Goal: Task Accomplishment & Management: Use online tool/utility

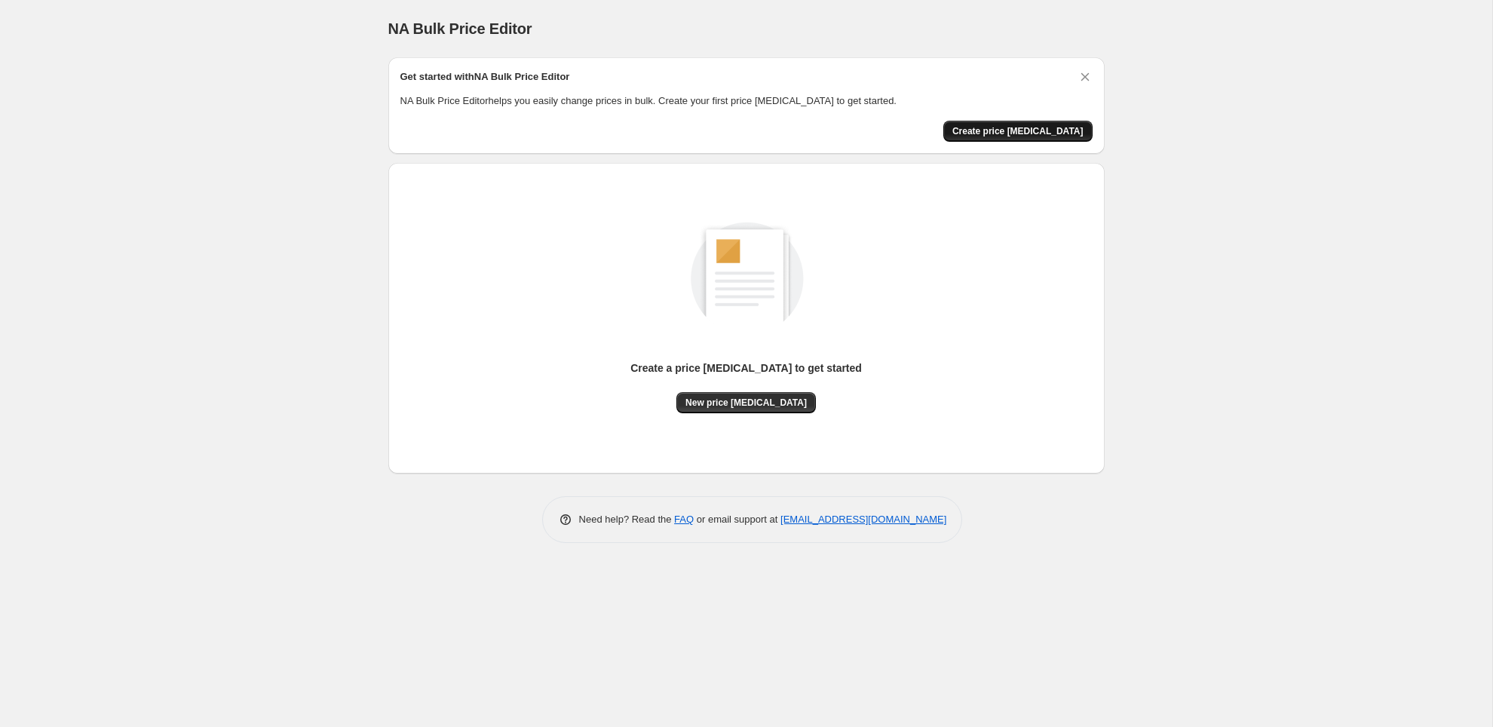
click at [1053, 132] on span "Create price [MEDICAL_DATA]" at bounding box center [1018, 131] width 131 height 12
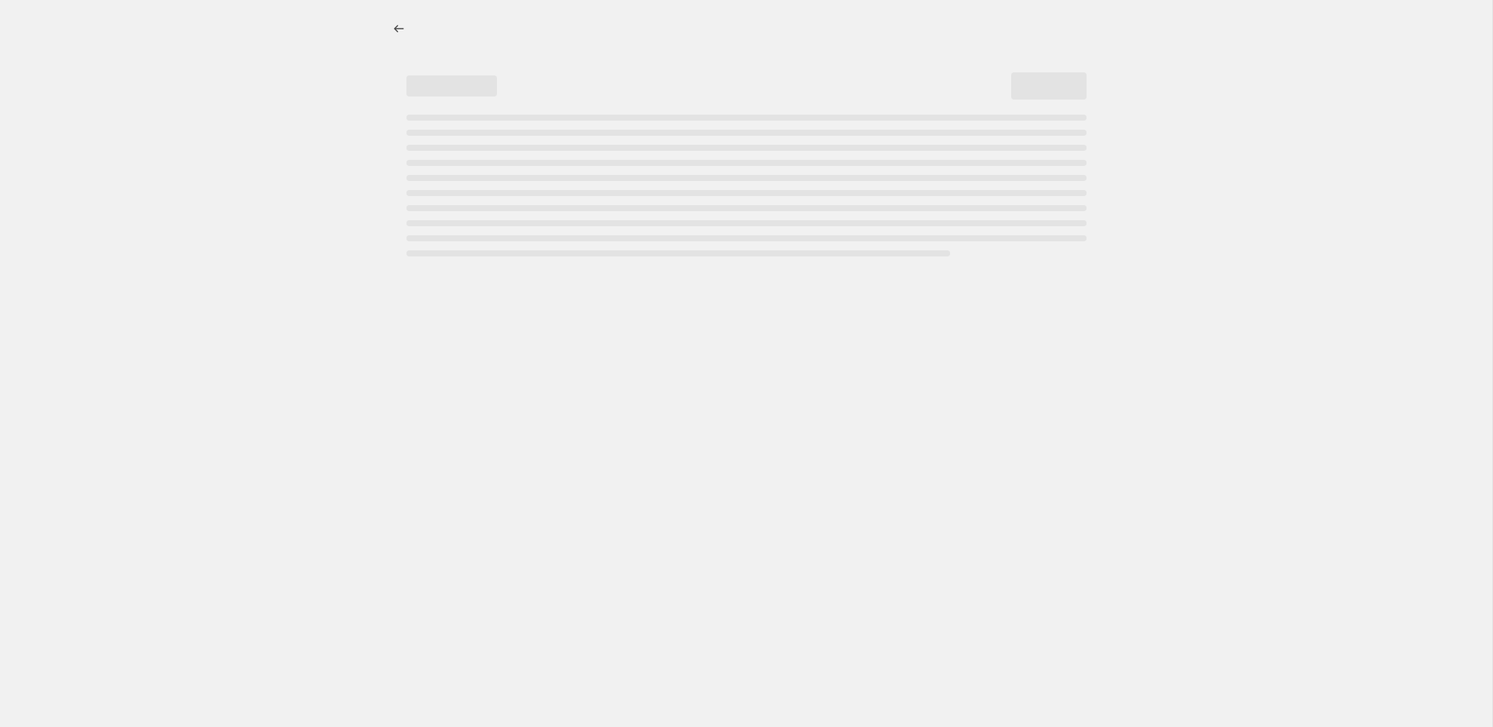
select select "percentage"
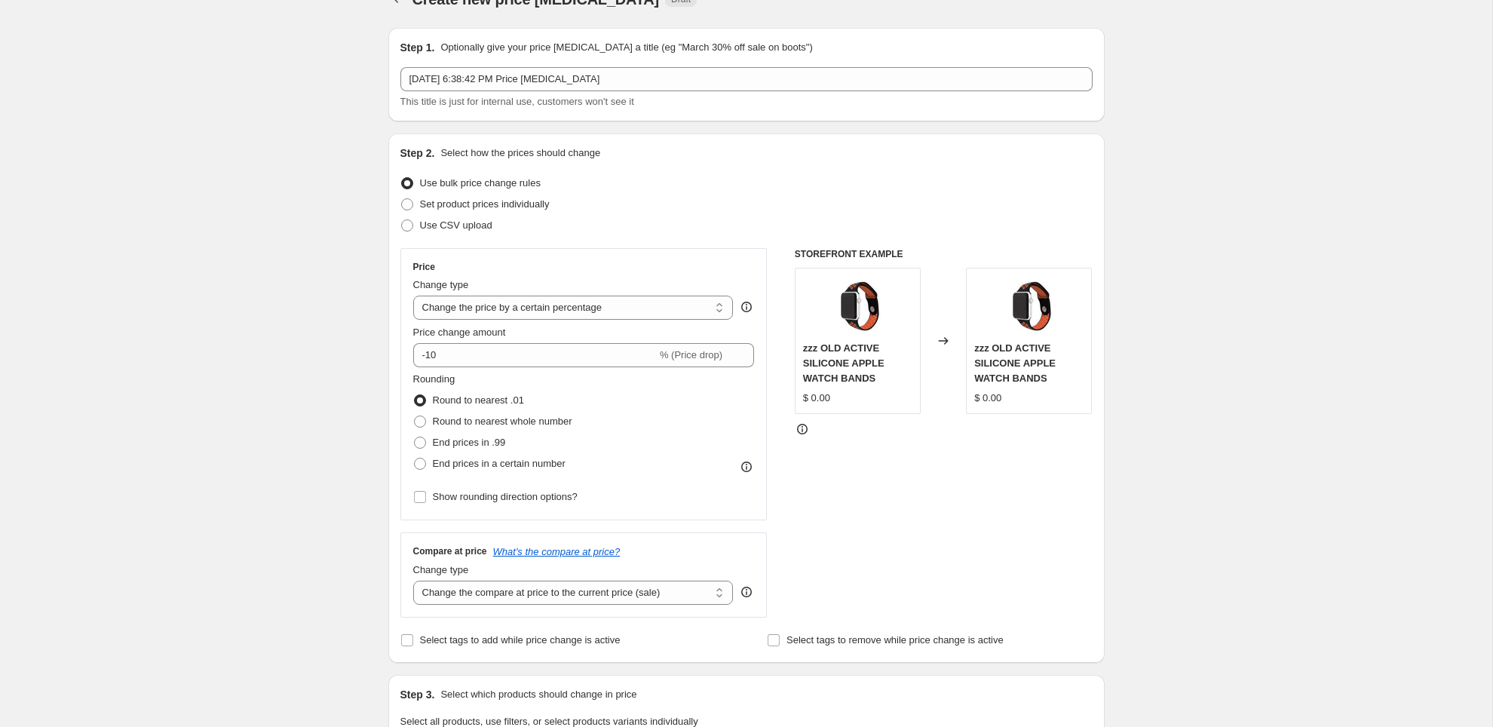
scroll to position [30, 0]
click at [593, 356] on input "-10" at bounding box center [535, 354] width 244 height 24
type input "-1"
type input "-25"
click at [607, 401] on div "Rounding Round to nearest .01 Round to nearest whole number End prices in .99 E…" at bounding box center [584, 422] width 342 height 103
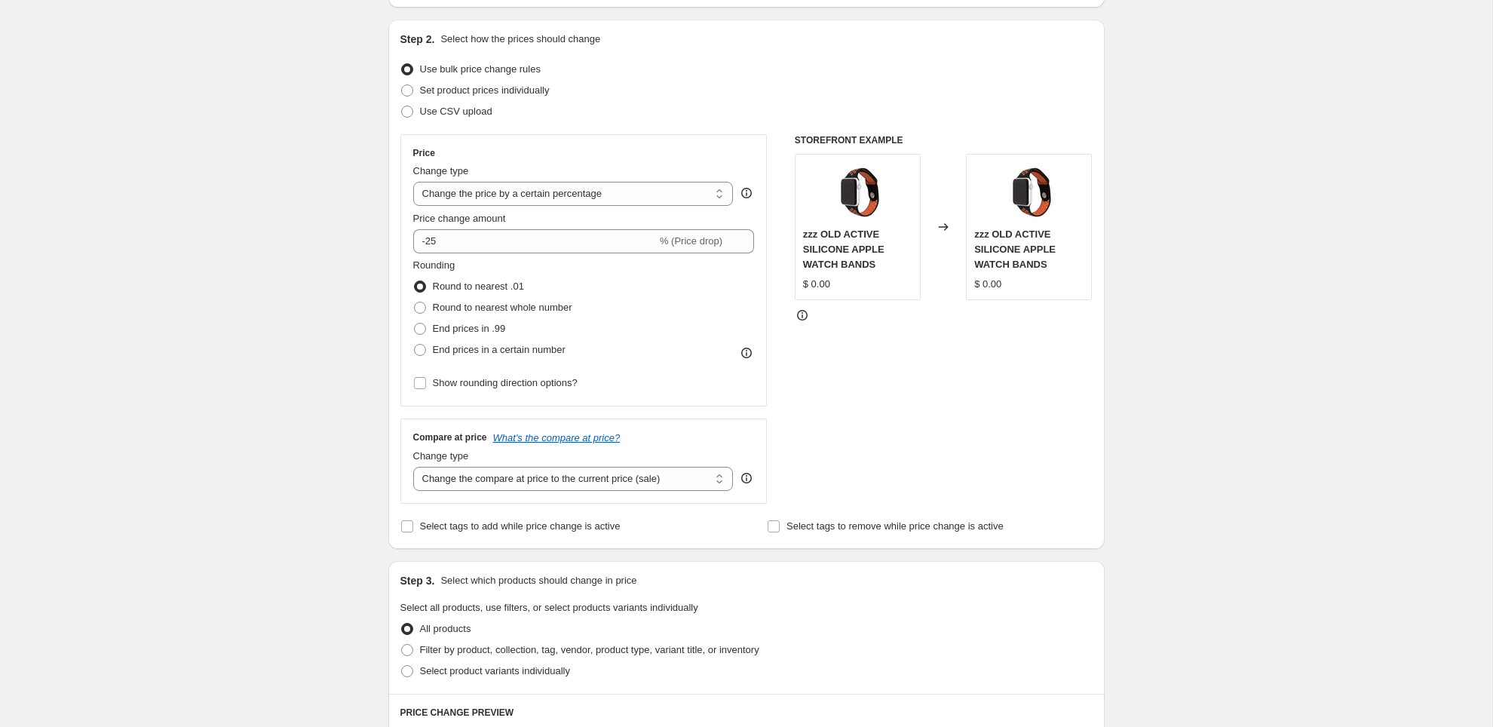
scroll to position [154, 0]
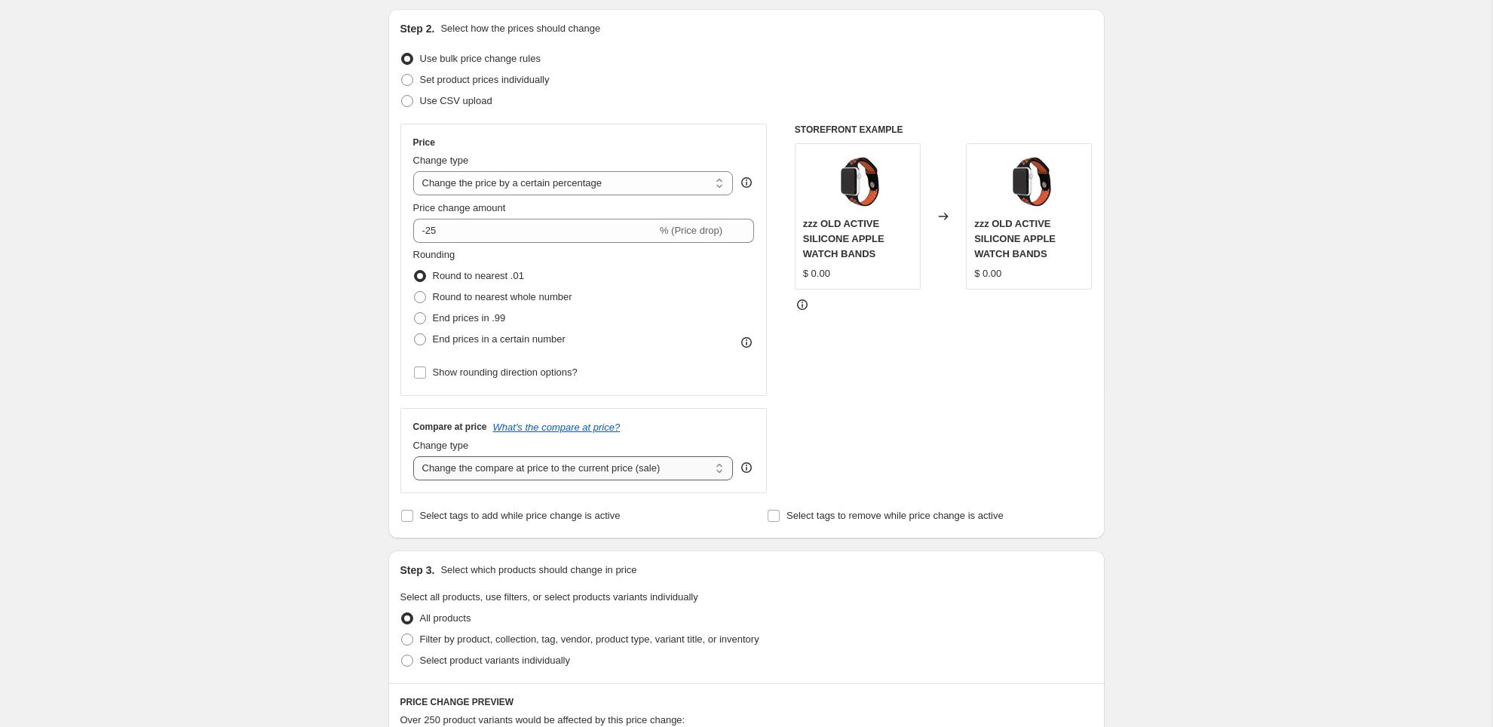
click at [609, 467] on select "Change the compare at price to the current price (sale) Change the compare at p…" at bounding box center [573, 468] width 321 height 24
click at [618, 426] on icon "What's the compare at price?" at bounding box center [556, 427] width 127 height 11
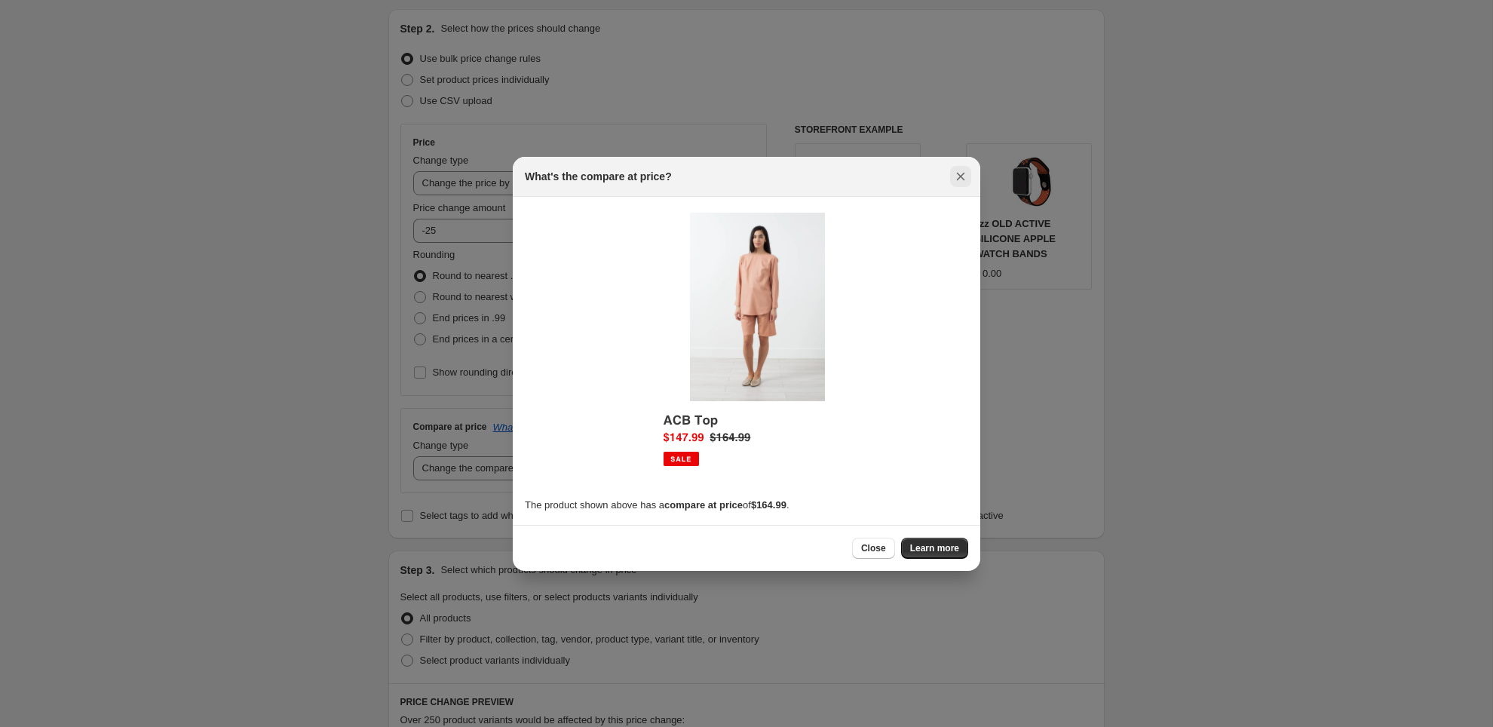
click at [965, 177] on icon "Close" at bounding box center [960, 176] width 15 height 15
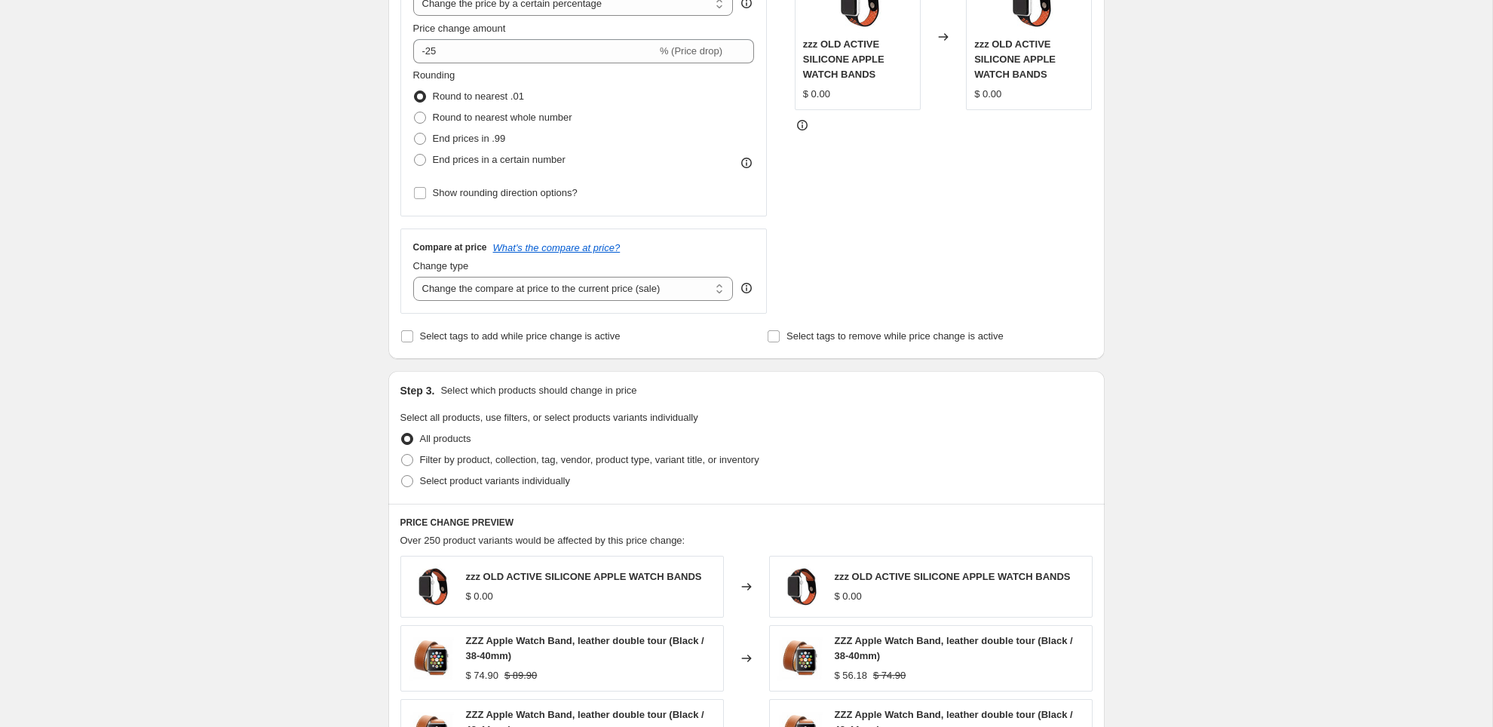
scroll to position [342, 0]
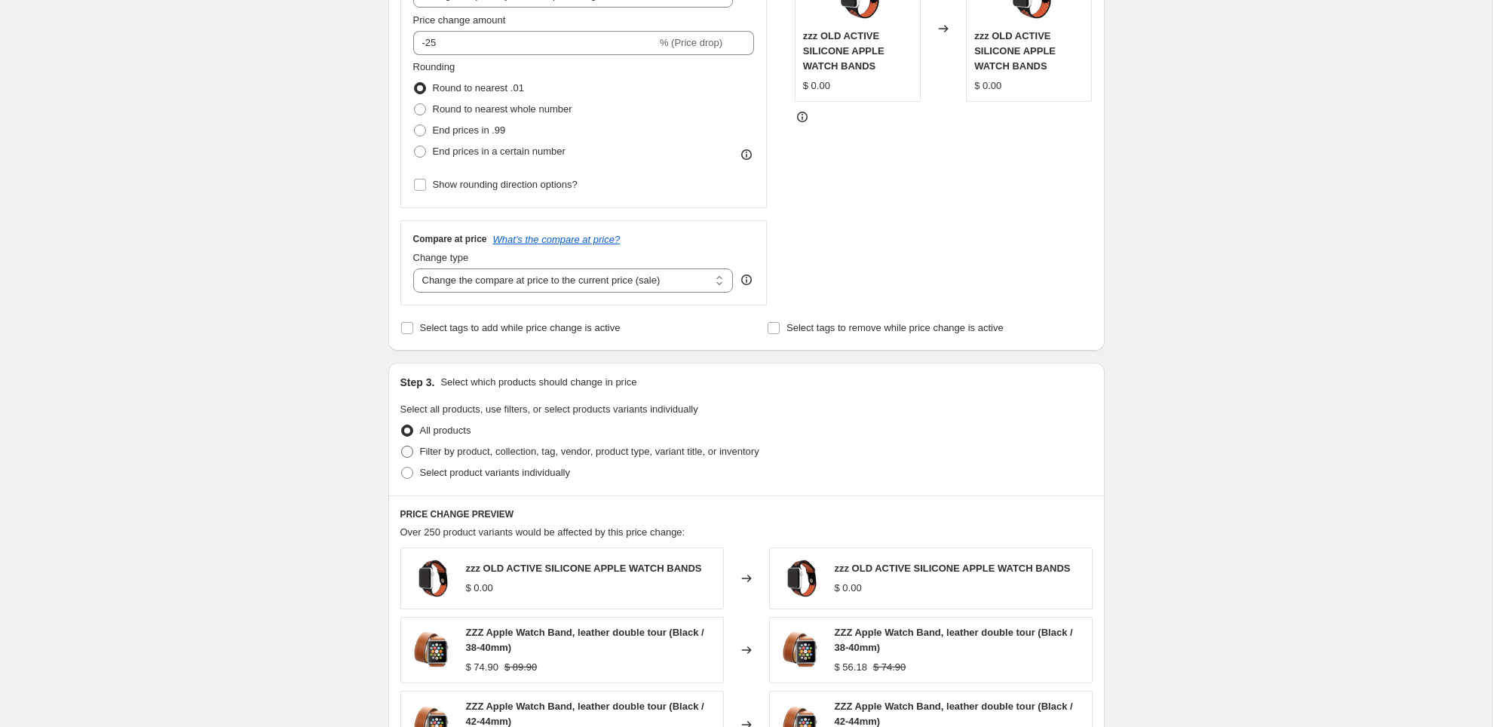
click at [588, 451] on span "Filter by product, collection, tag, vendor, product type, variant title, or inv…" at bounding box center [589, 451] width 339 height 11
click at [402, 447] on input "Filter by product, collection, tag, vendor, product type, variant title, or inv…" at bounding box center [401, 446] width 1 height 1
radio input "true"
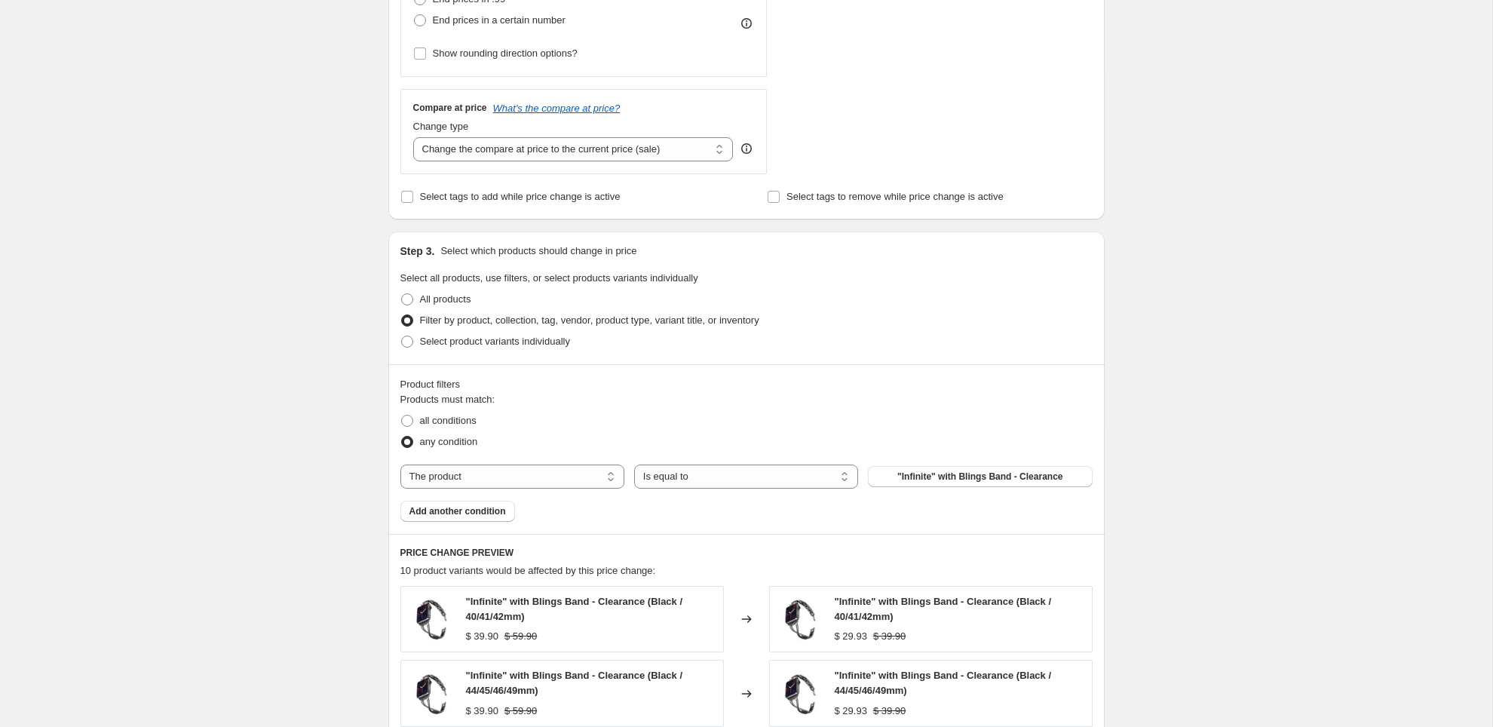
scroll to position [484, 0]
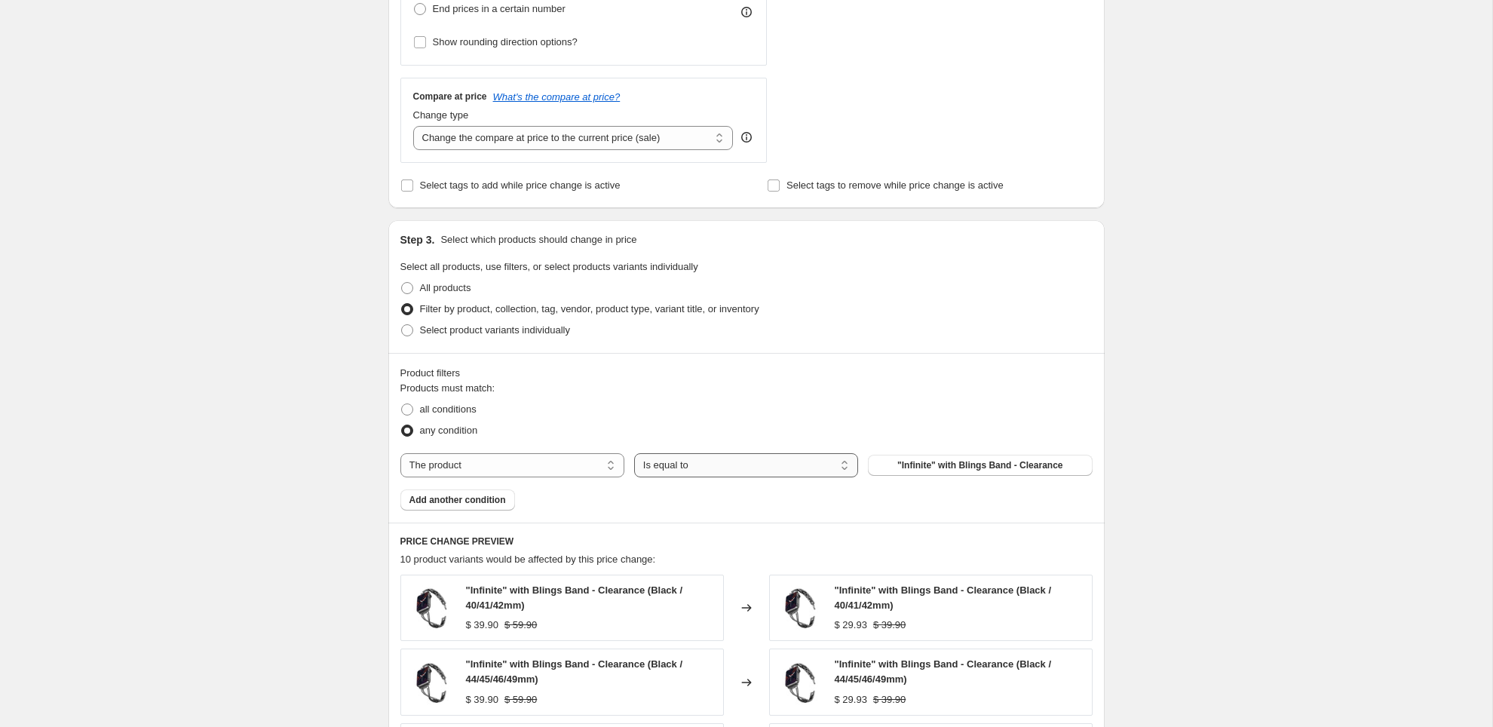
click at [692, 467] on select "Is equal to Is not equal to" at bounding box center [746, 465] width 224 height 24
select select "not_equal"
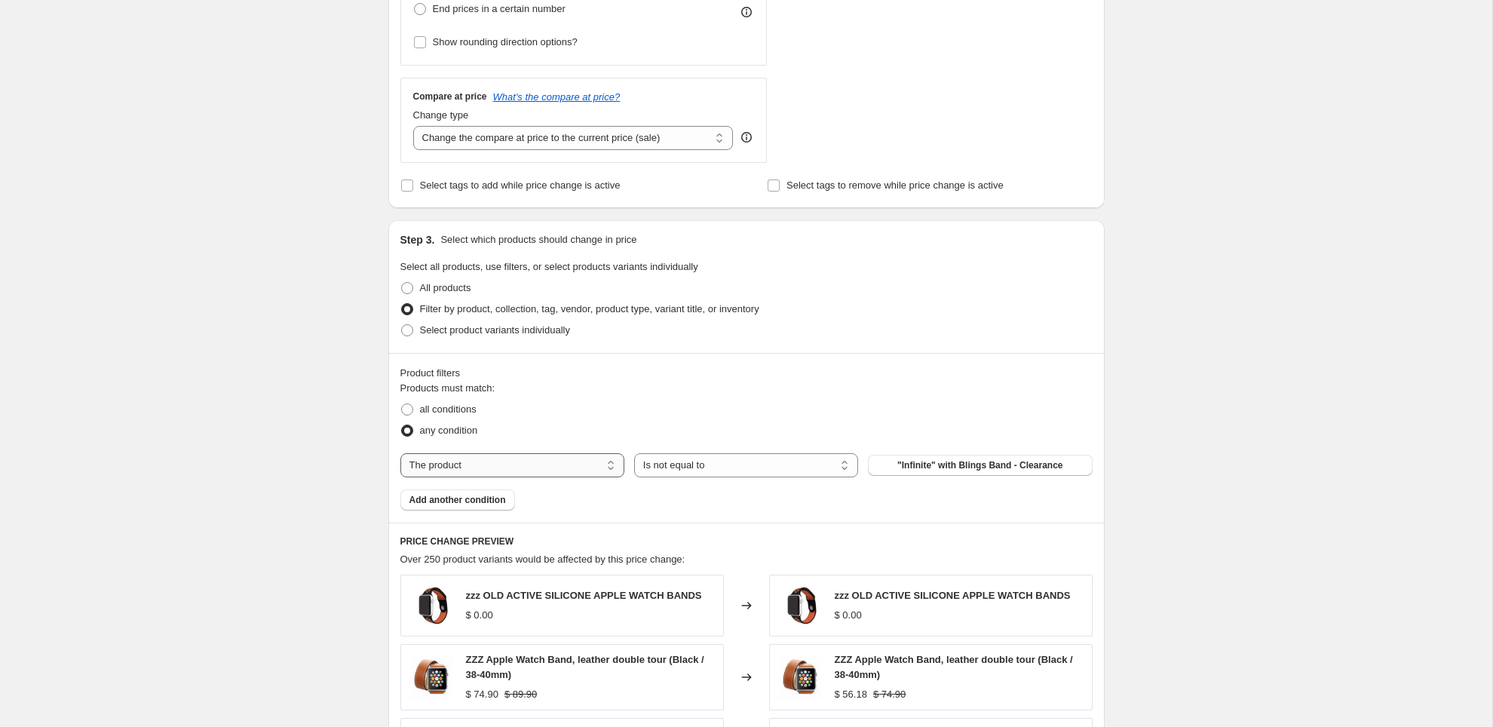
click at [517, 469] on select "The product The product's collection The product's tag The product's vendor The…" at bounding box center [513, 465] width 224 height 24
select select "tag"
click at [921, 465] on button "Amazon" at bounding box center [980, 465] width 224 height 21
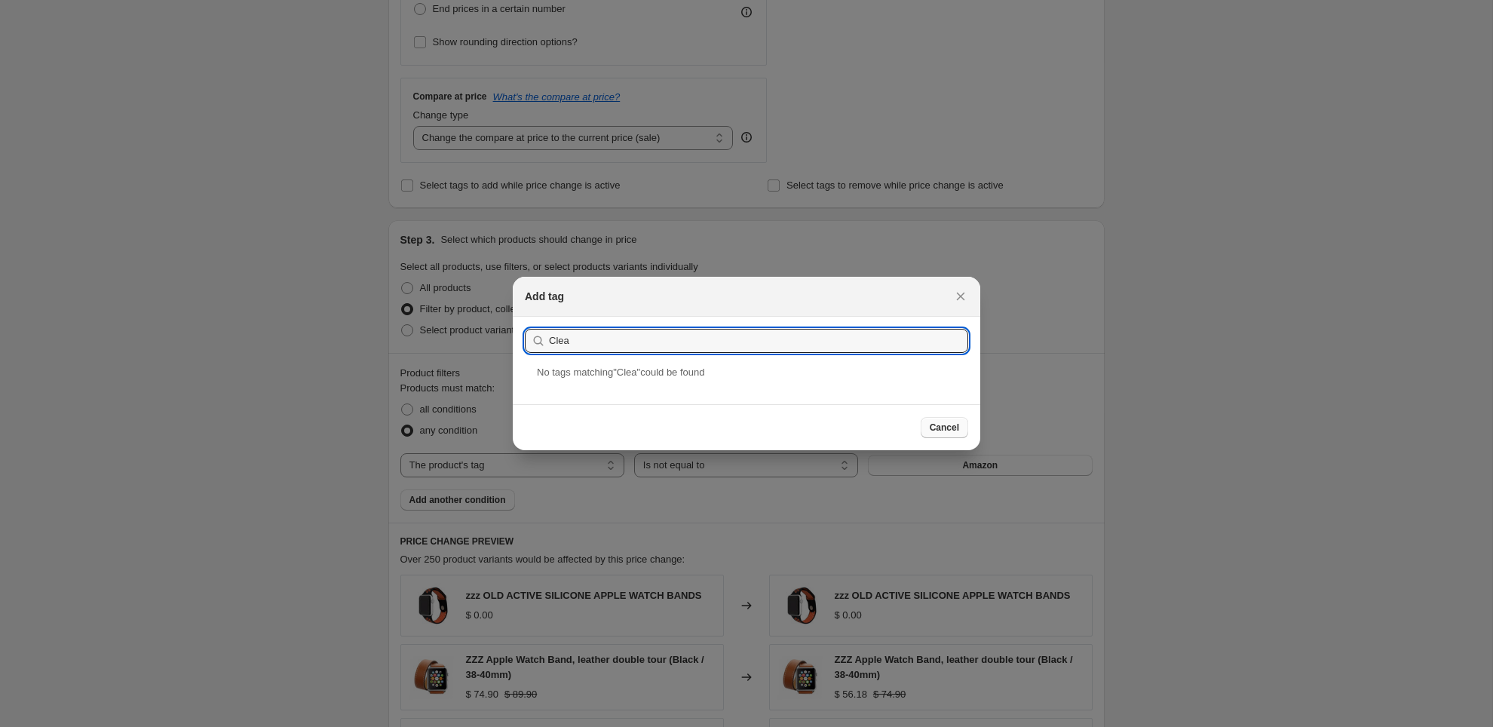
type input "Clea"
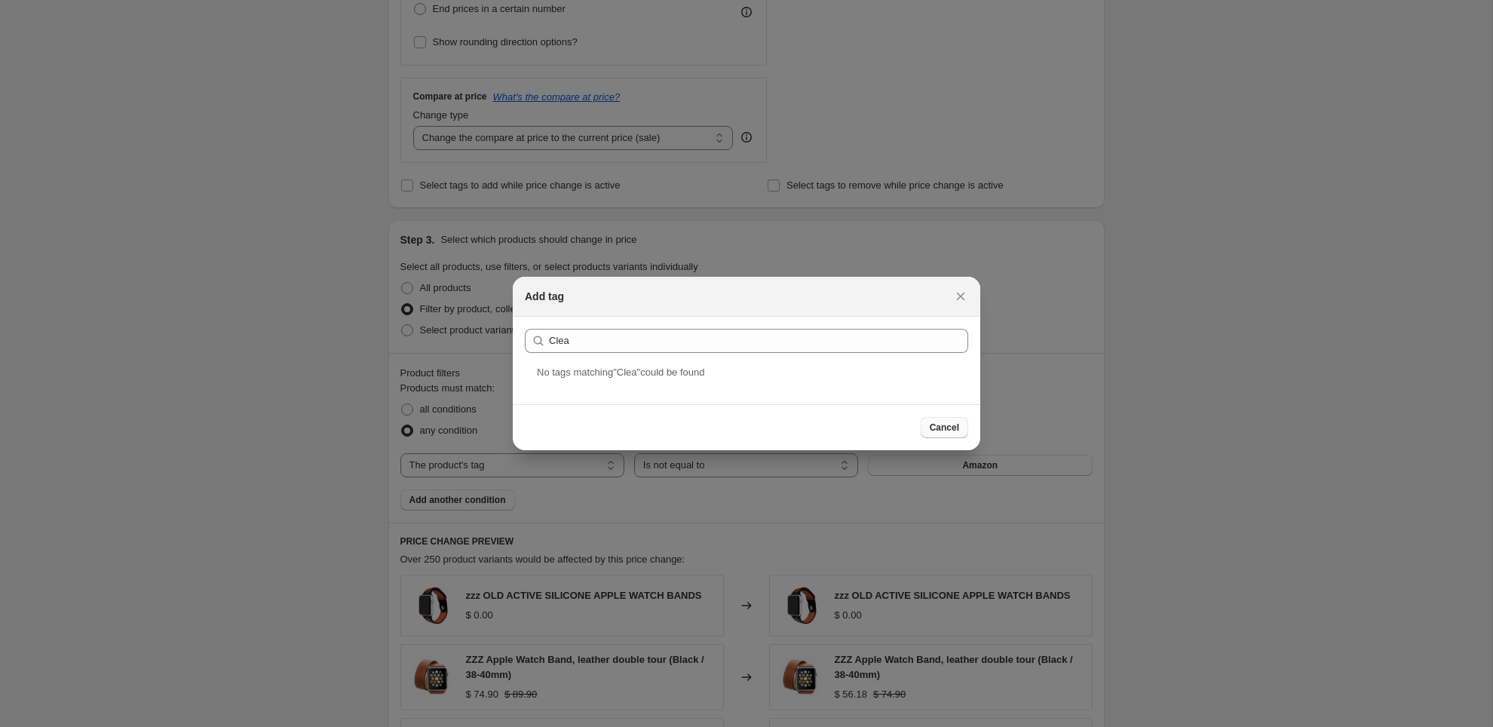
click at [943, 431] on span "Cancel" at bounding box center [944, 428] width 29 height 12
